Goal: Find specific page/section: Find specific page/section

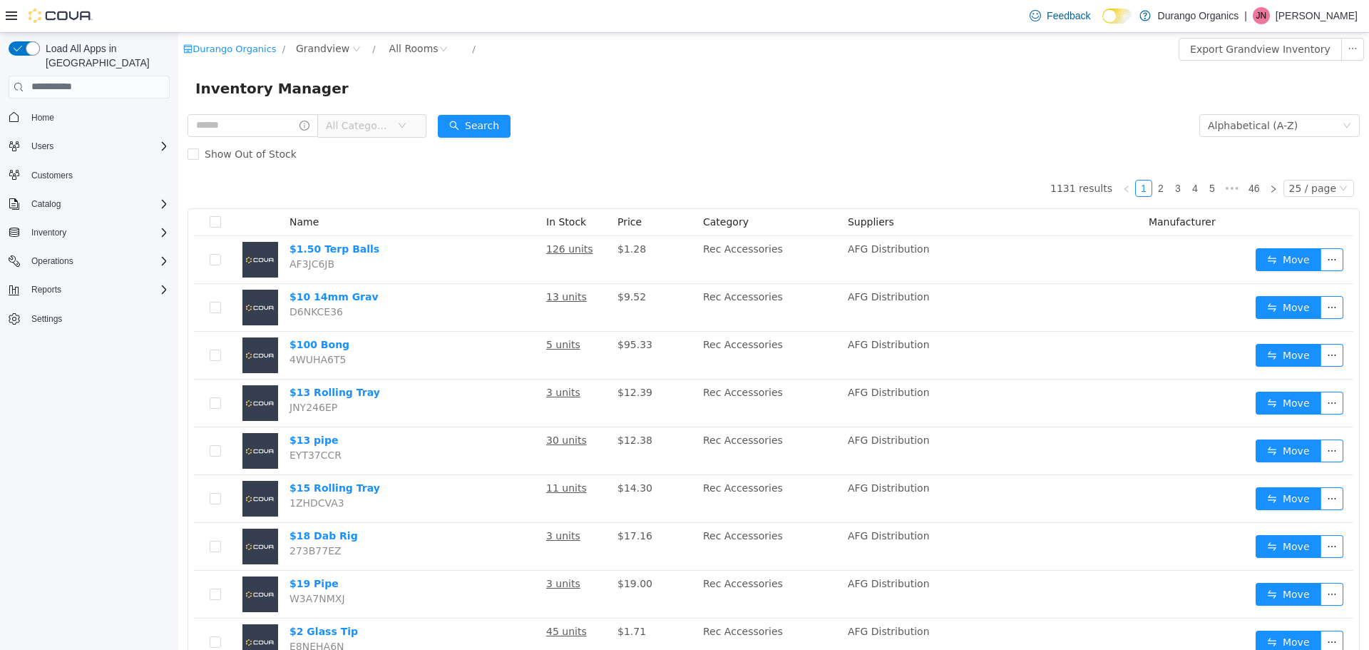
click at [391, 132] on span "All Categories" at bounding box center [358, 125] width 65 height 14
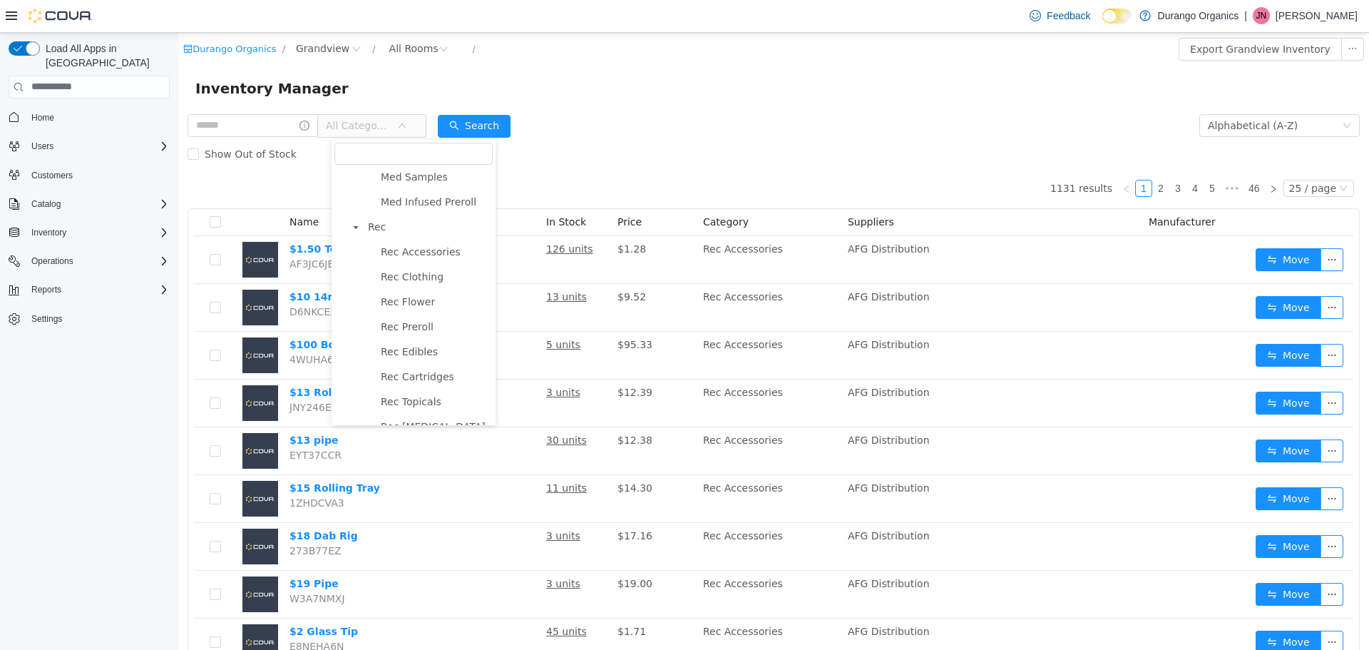
scroll to position [428, 0]
click at [419, 385] on span "Rec Cartridges" at bounding box center [435, 375] width 116 height 19
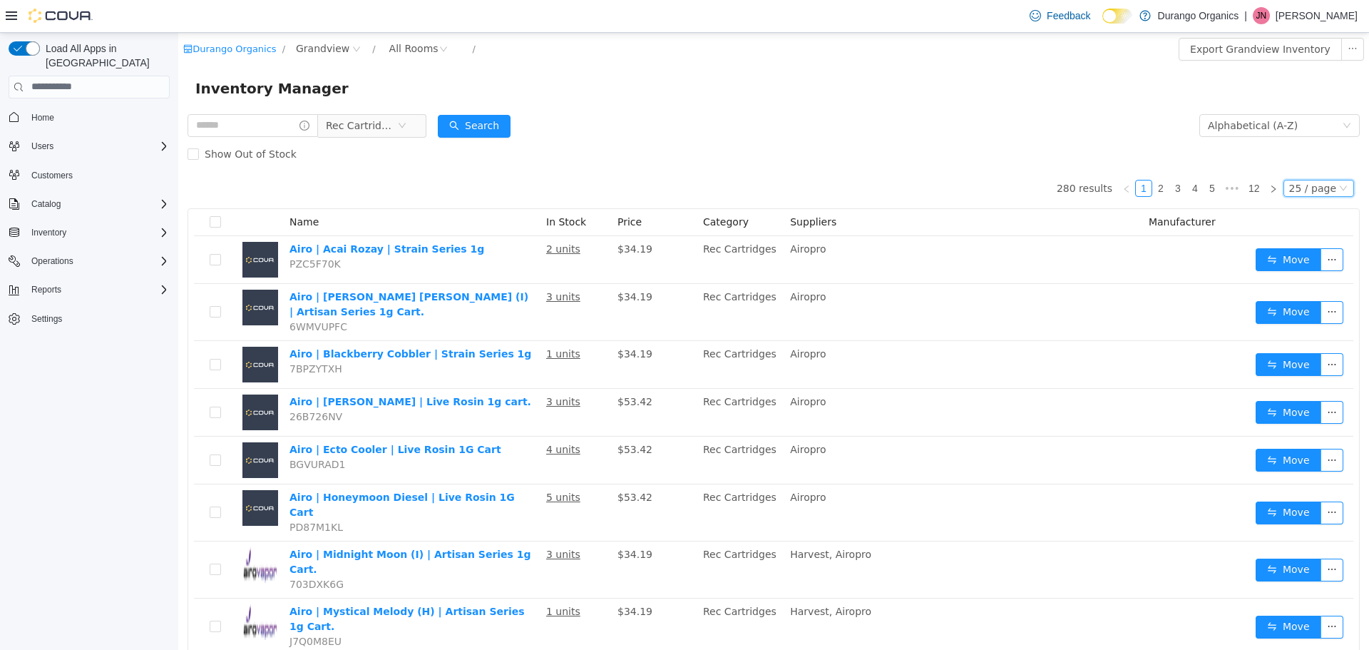
click at [1307, 193] on div "25 / page" at bounding box center [1312, 188] width 47 height 16
click at [1306, 275] on li "50 / page" at bounding box center [1312, 279] width 69 height 23
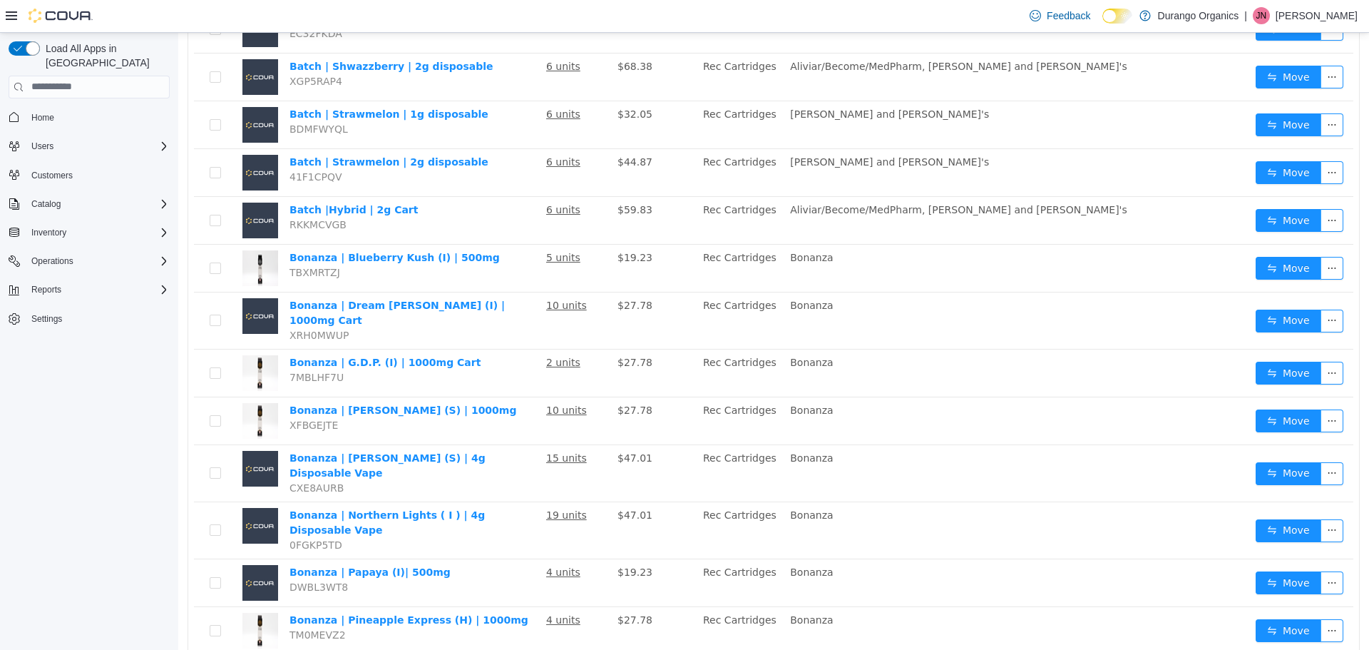
scroll to position [2016, 0]
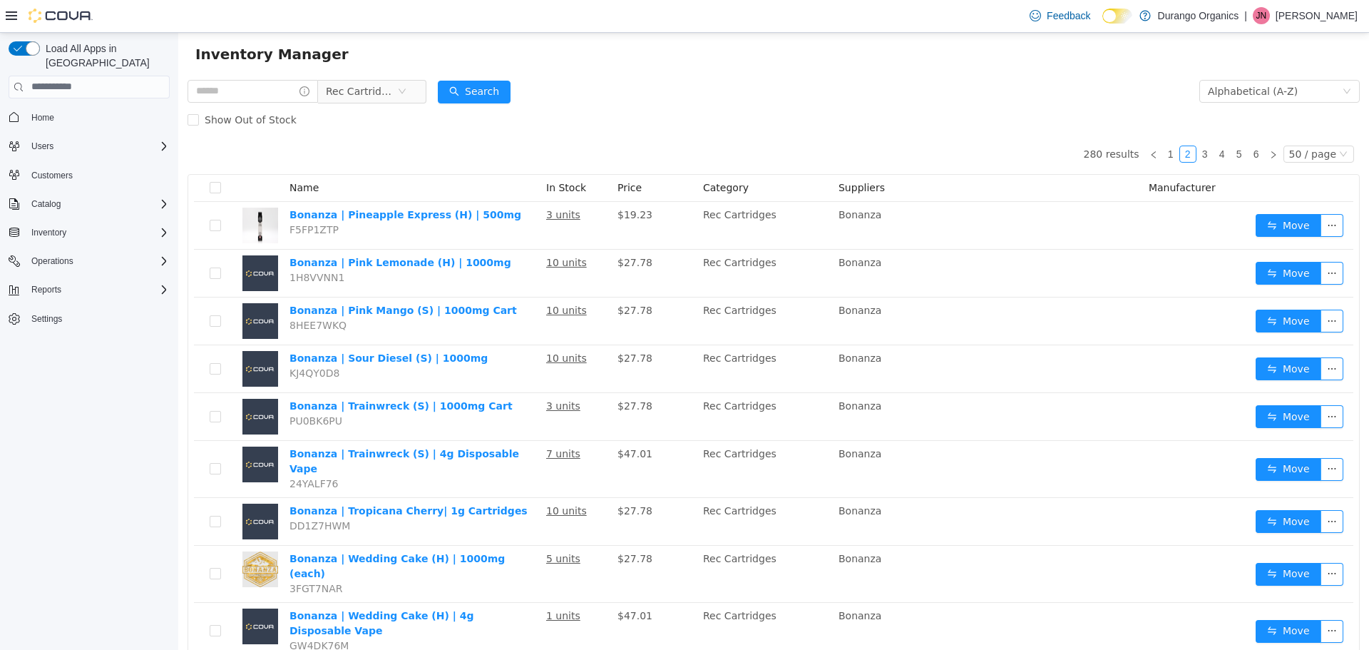
scroll to position [19, 0]
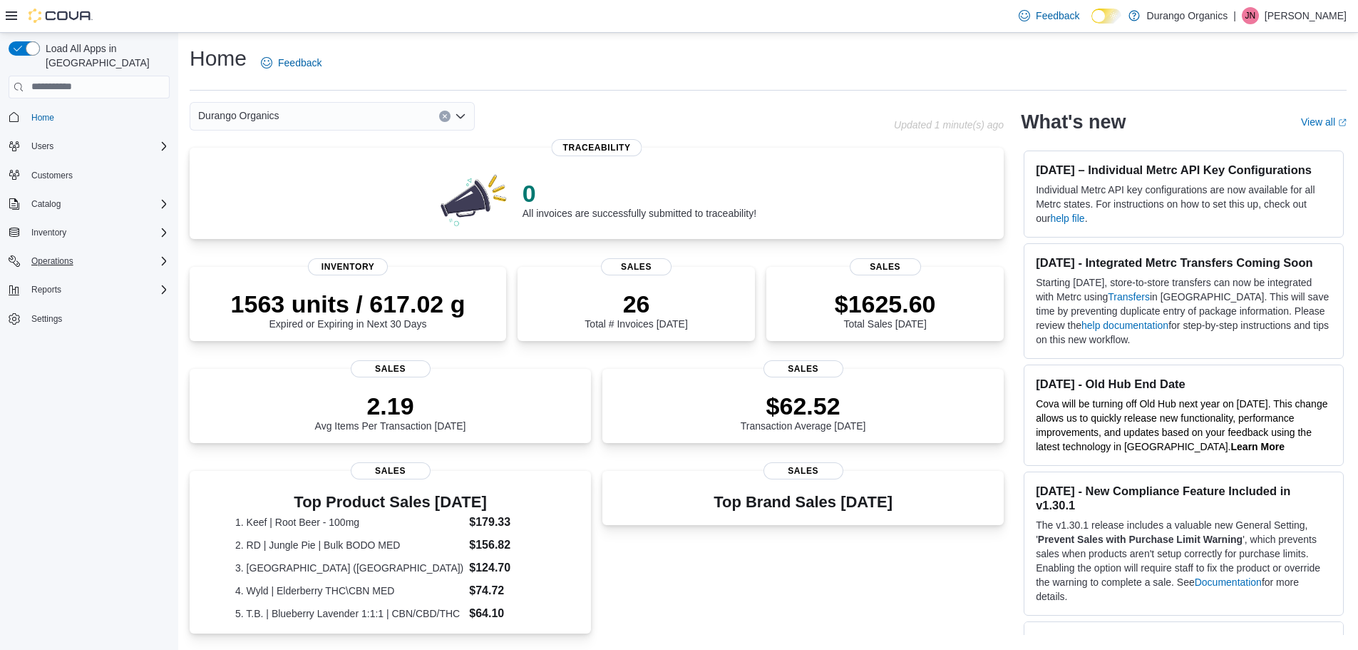
click at [82, 254] on div "Operations" at bounding box center [98, 260] width 144 height 17
click at [79, 292] on span "Traceabilty Dashboard" at bounding box center [69, 300] width 86 height 17
